Goal: Book appointment/travel/reservation

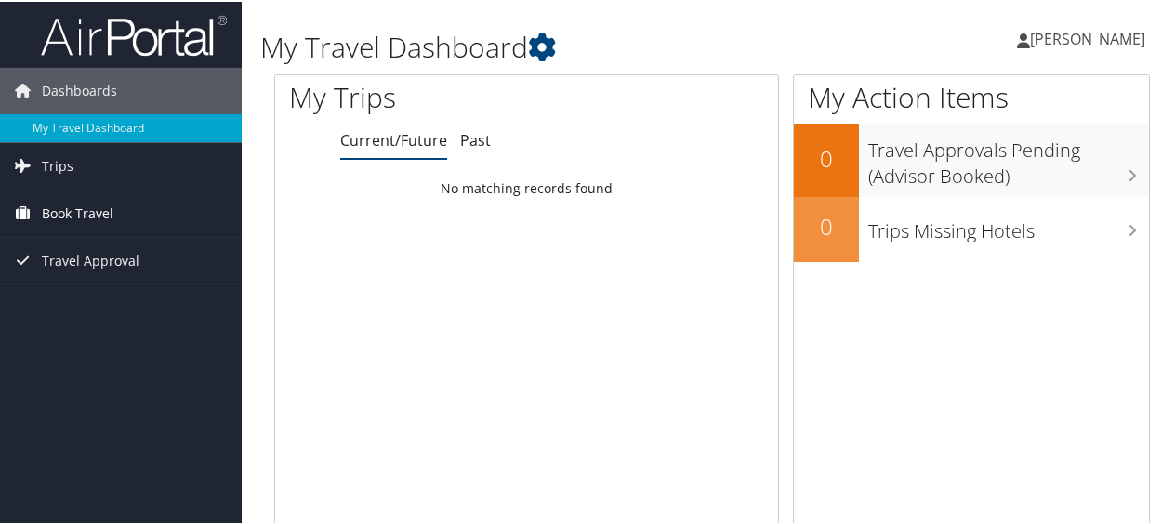
click at [72, 212] on span "Book Travel" at bounding box center [78, 212] width 72 height 46
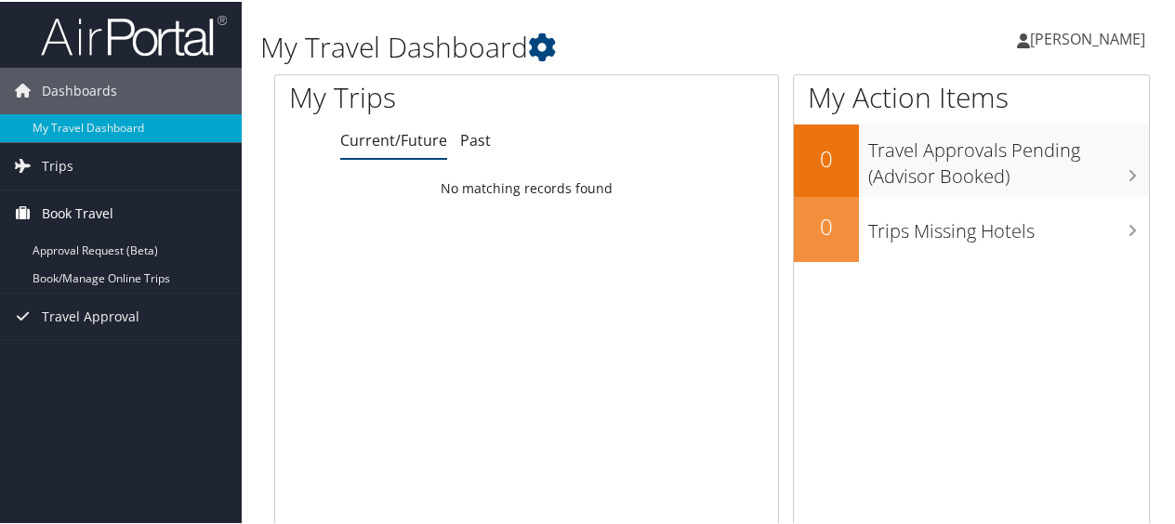
click at [72, 212] on span "Book Travel" at bounding box center [78, 212] width 72 height 46
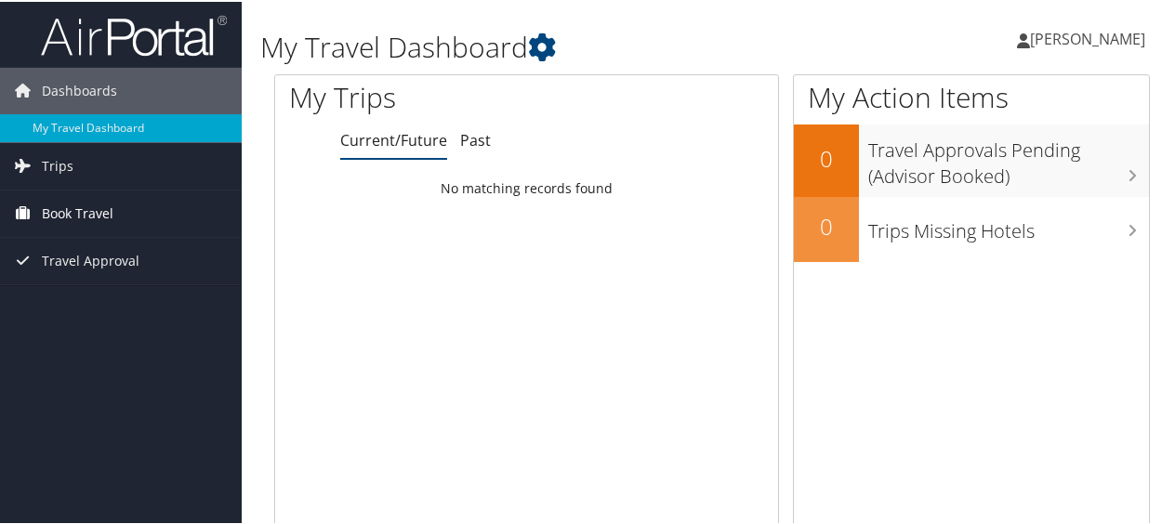
click at [72, 212] on span "Book Travel" at bounding box center [78, 212] width 72 height 46
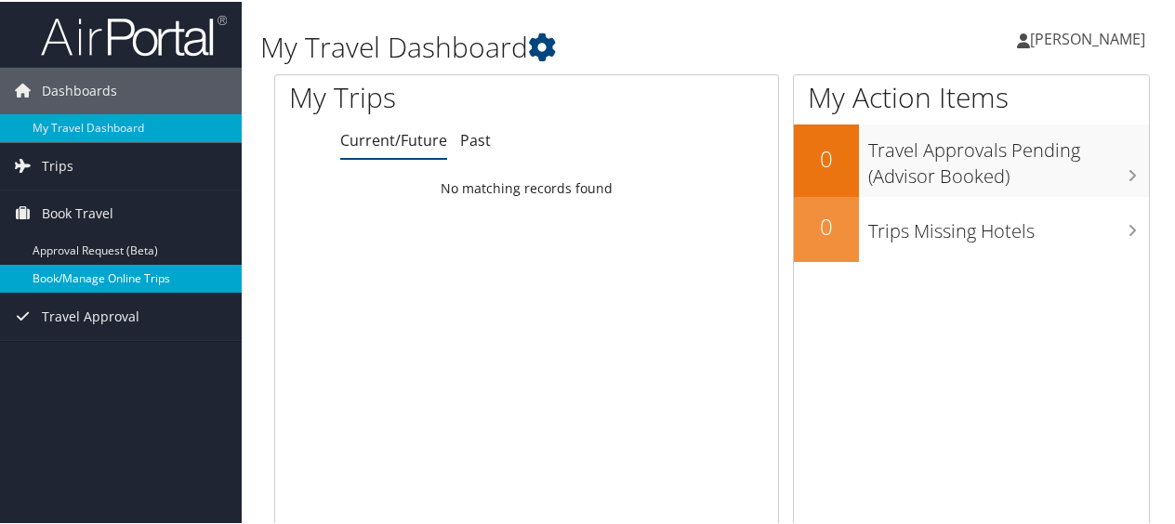
click at [80, 278] on link "Book/Manage Online Trips" at bounding box center [121, 277] width 242 height 28
